Goal: Task Accomplishment & Management: Complete application form

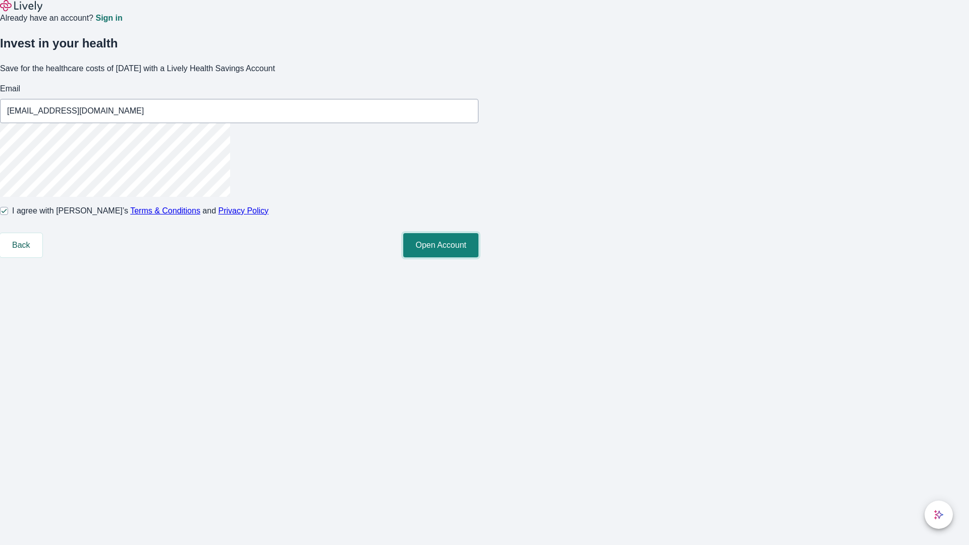
click at [479, 258] on button "Open Account" at bounding box center [440, 245] width 75 height 24
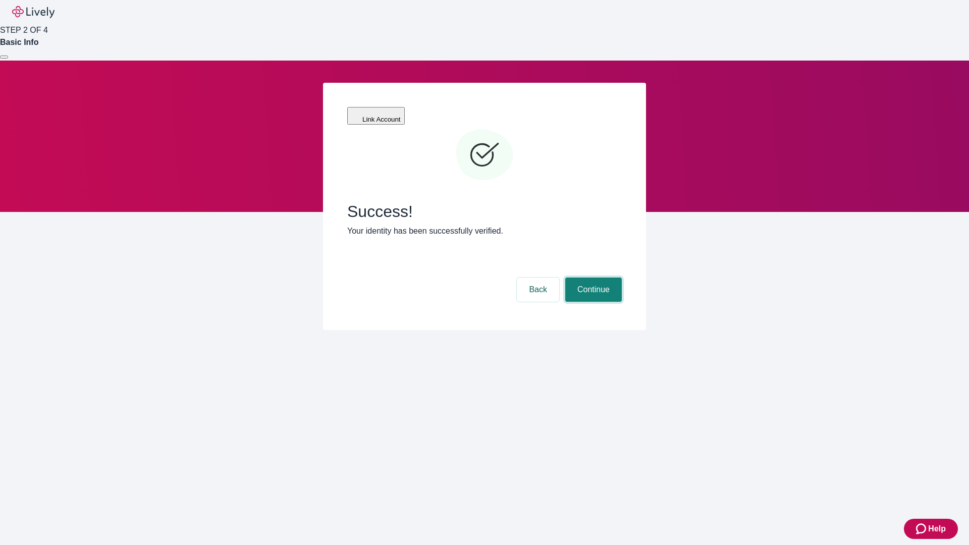
click at [592, 278] on button "Continue" at bounding box center [594, 290] width 57 height 24
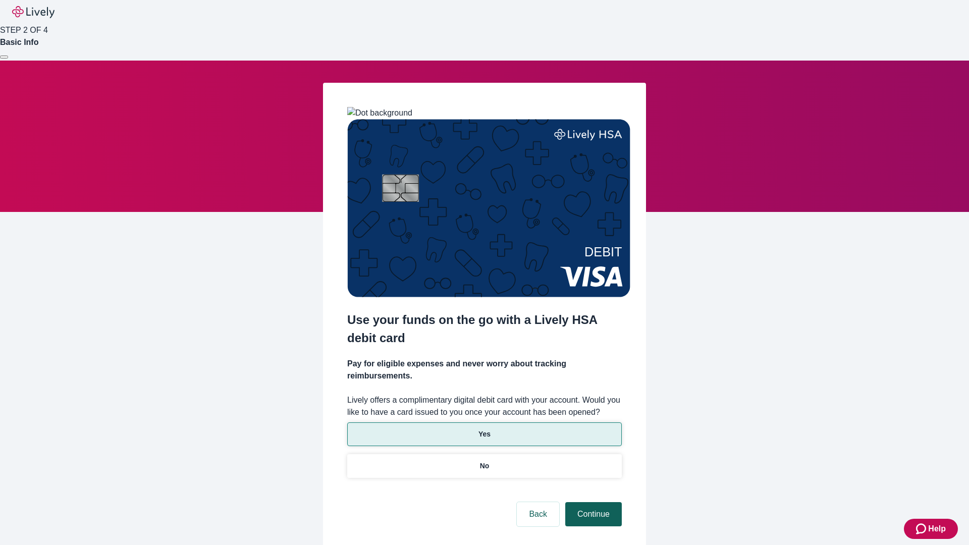
click at [484, 429] on p "Yes" at bounding box center [485, 434] width 12 height 11
click at [592, 502] on button "Continue" at bounding box center [594, 514] width 57 height 24
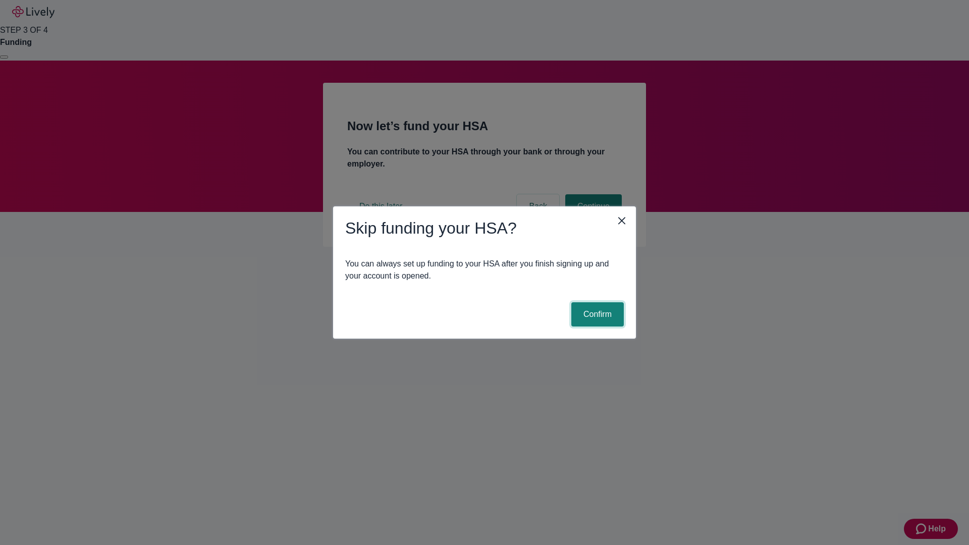
click at [596, 315] on button "Confirm" at bounding box center [598, 314] width 53 height 24
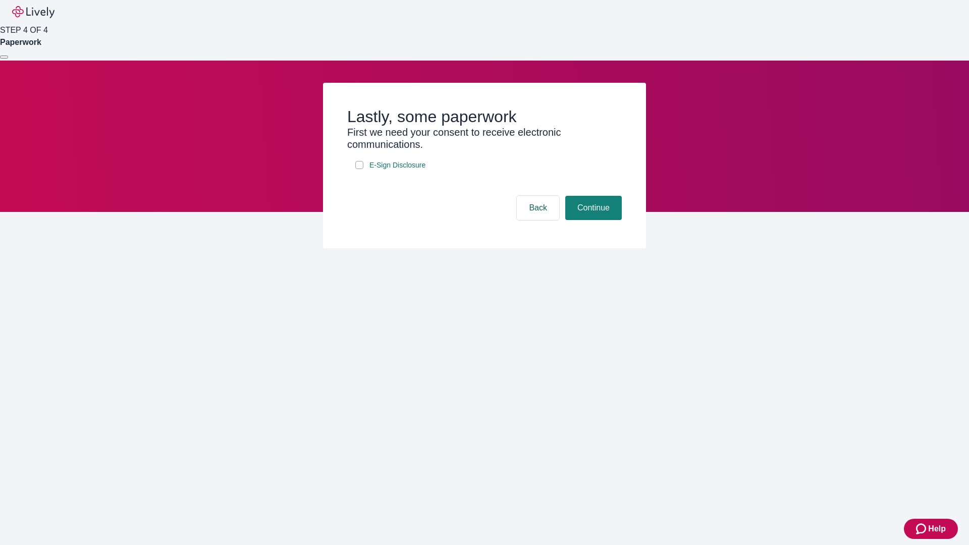
click at [360, 169] on input "E-Sign Disclosure" at bounding box center [359, 165] width 8 height 8
checkbox input "true"
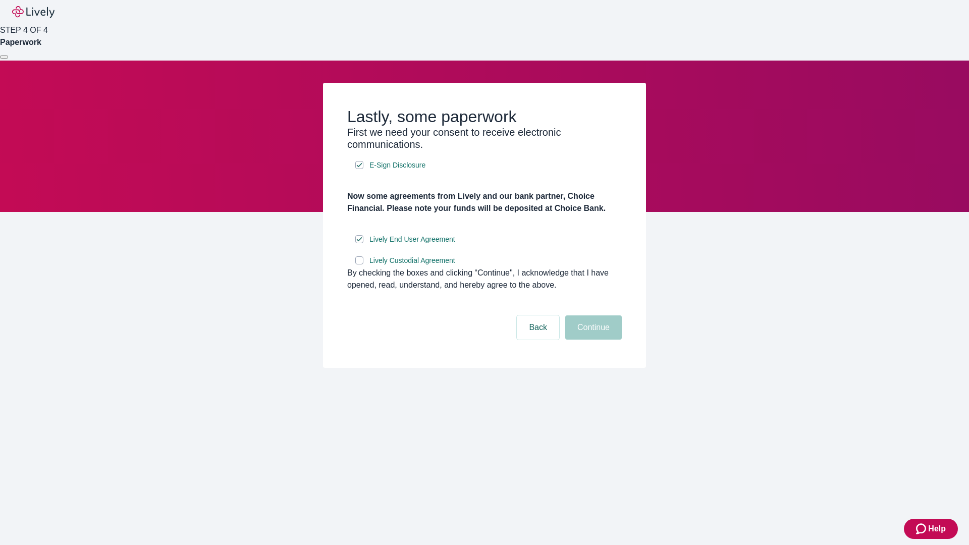
click at [360, 265] on input "Lively Custodial Agreement" at bounding box center [359, 261] width 8 height 8
checkbox input "true"
click at [592, 340] on button "Continue" at bounding box center [594, 328] width 57 height 24
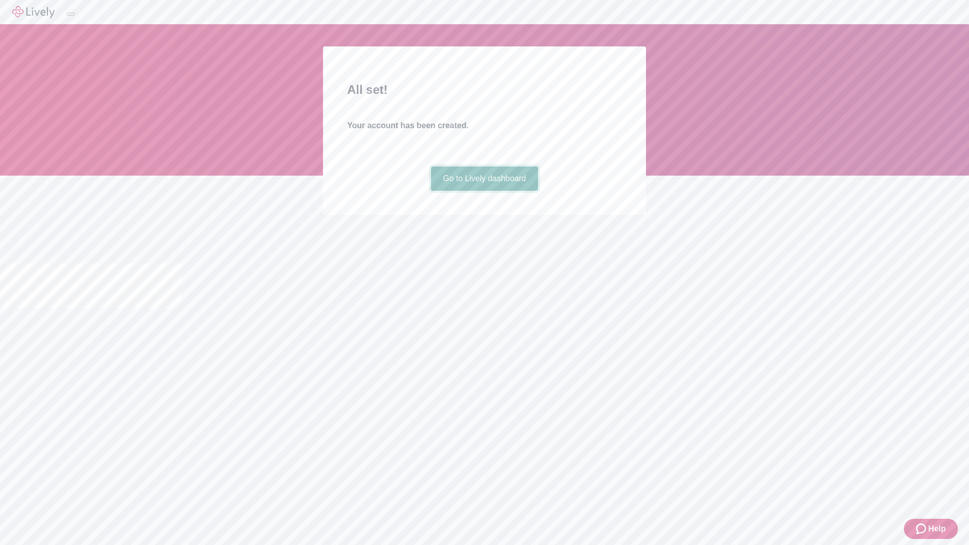
click at [484, 191] on link "Go to Lively dashboard" at bounding box center [485, 179] width 108 height 24
